Goal: Check status: Check status

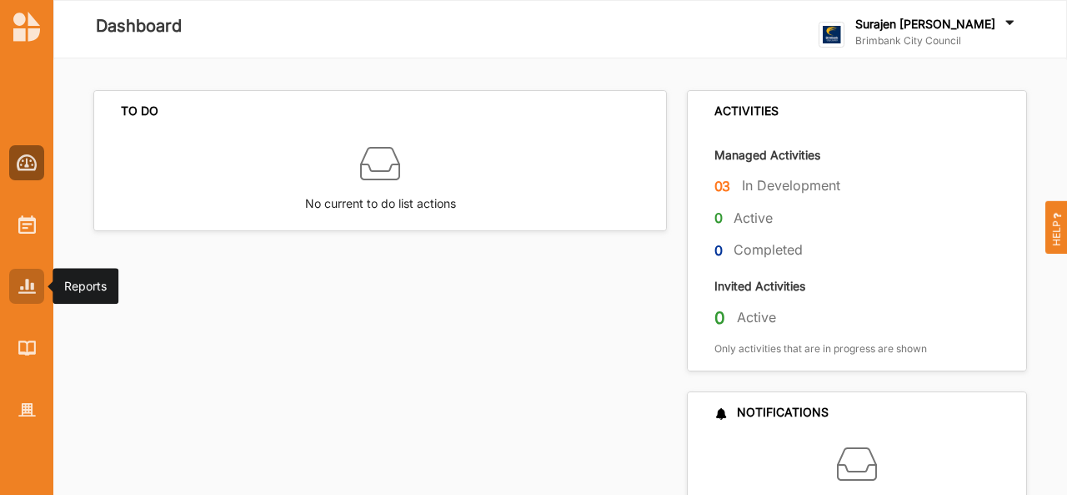
click at [19, 296] on div at bounding box center [26, 286] width 35 height 35
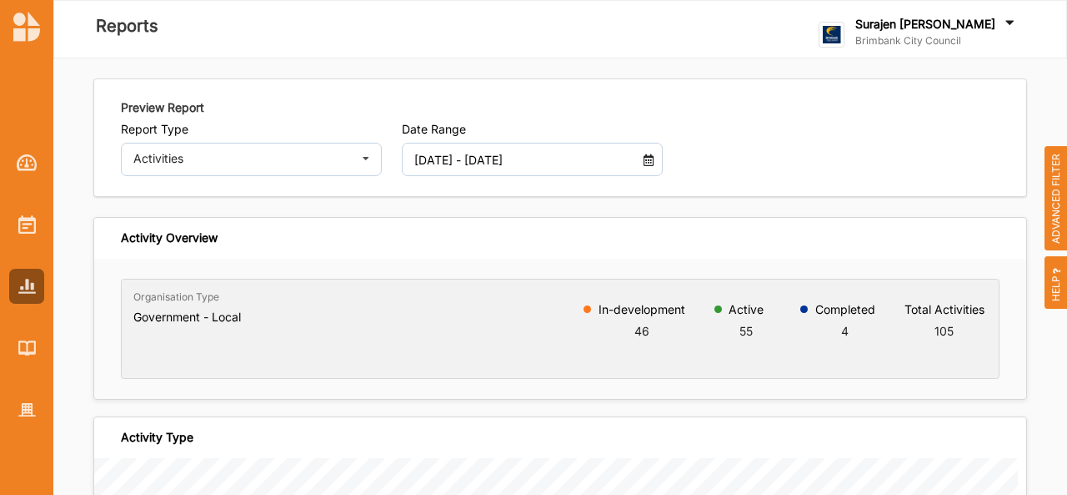
click at [526, 168] on input "[DATE] - [DATE]" at bounding box center [522, 159] width 234 height 33
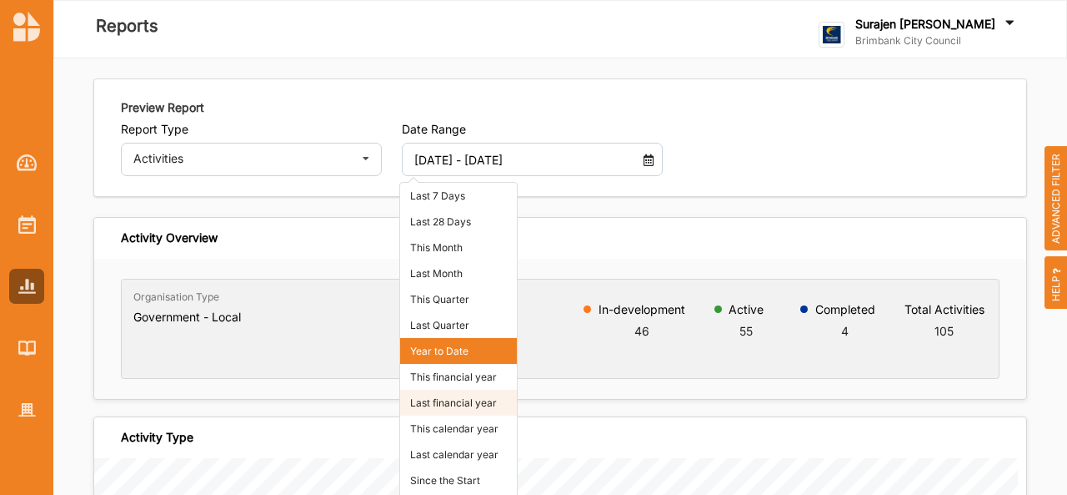
click at [465, 400] on li "Last financial year" at bounding box center [458, 402] width 117 height 26
type input "[DATE] - [DATE]"
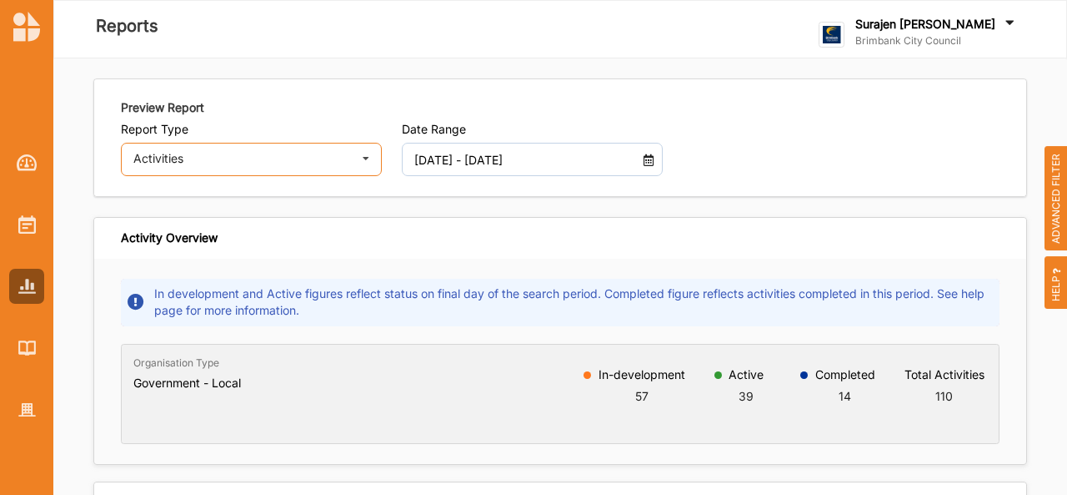
click at [276, 157] on div "Activities" at bounding box center [242, 159] width 219 height 12
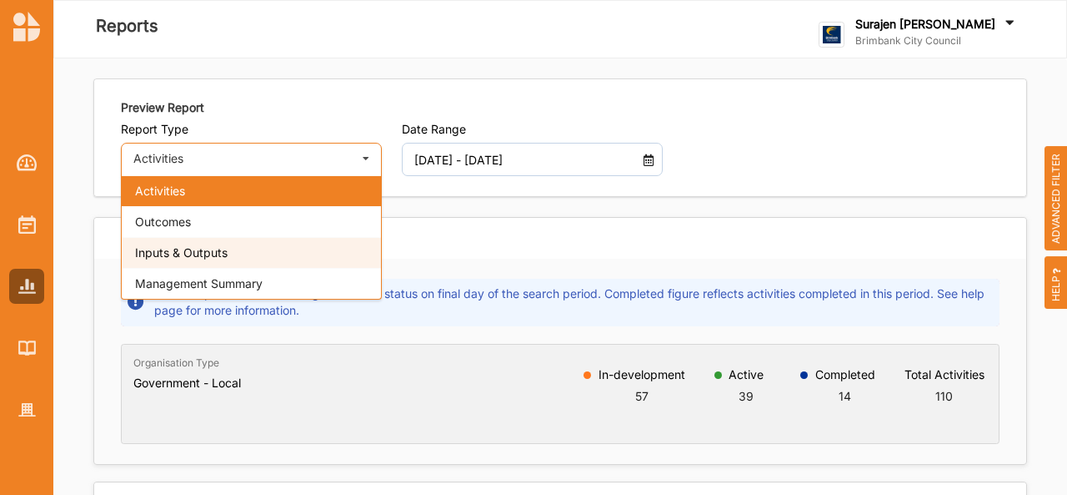
click at [248, 239] on div "Inputs & Outputs" at bounding box center [251, 252] width 259 height 31
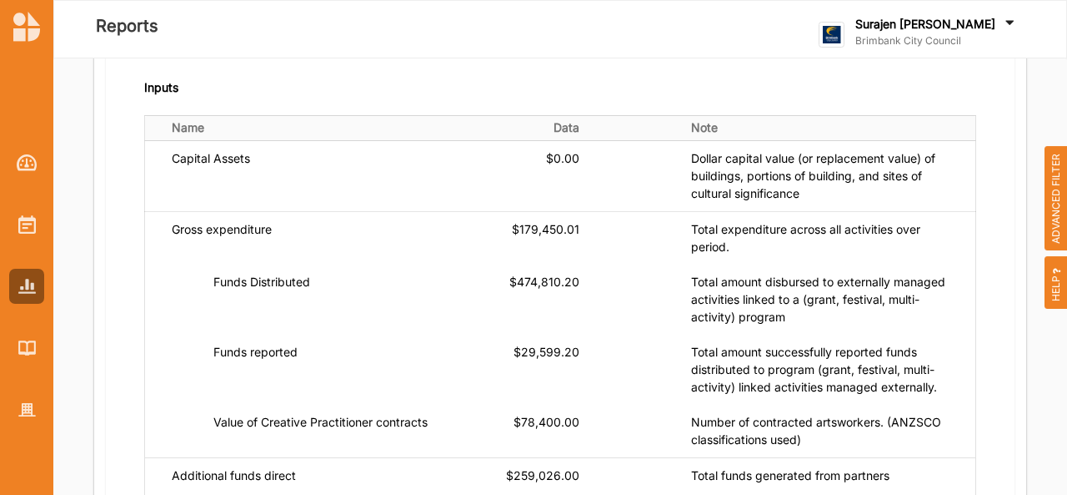
scroll to position [200, 0]
